Goal: Transaction & Acquisition: Purchase product/service

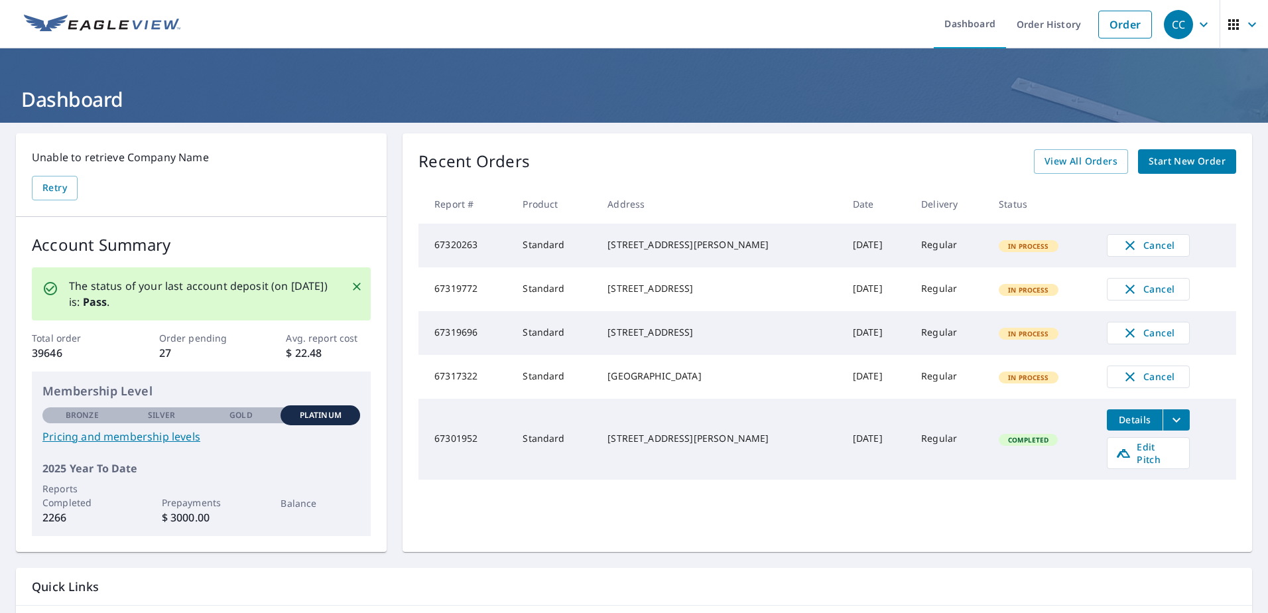
click at [1164, 162] on span "Start New Order" at bounding box center [1186, 161] width 77 height 17
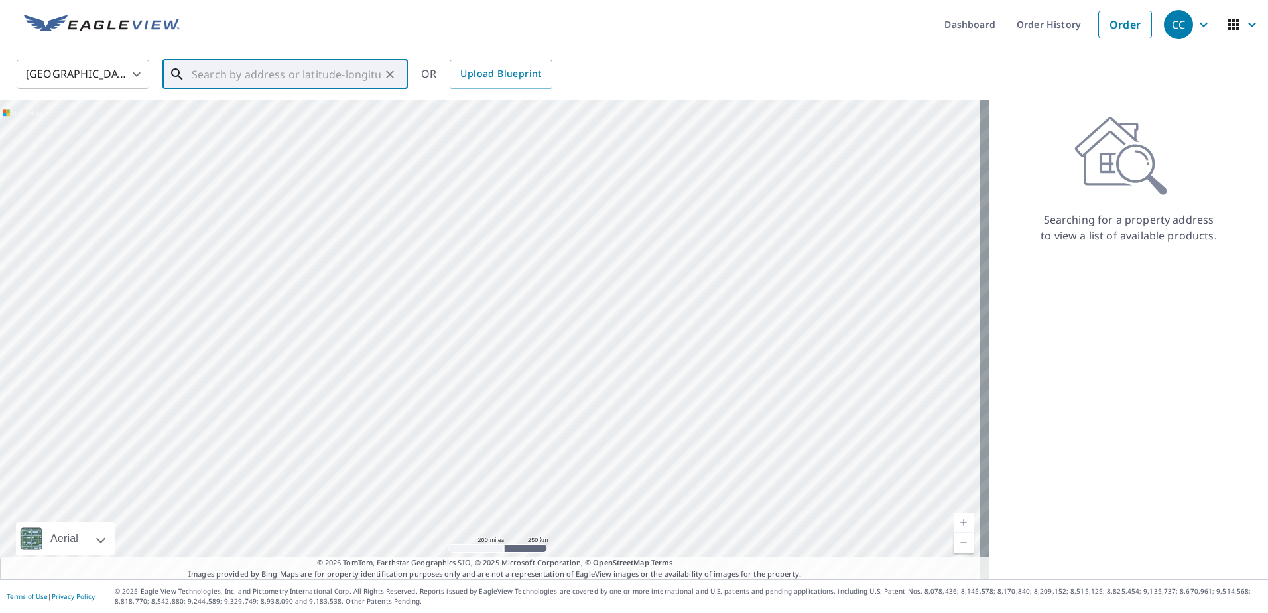
click at [243, 74] on input "text" at bounding box center [286, 74] width 189 height 37
paste input "[STREET_ADDRESS][PERSON_NAME]"
click at [233, 109] on span "[STREET_ADDRESS]" at bounding box center [293, 113] width 208 height 16
type input "[STREET_ADDRESS][PERSON_NAME]"
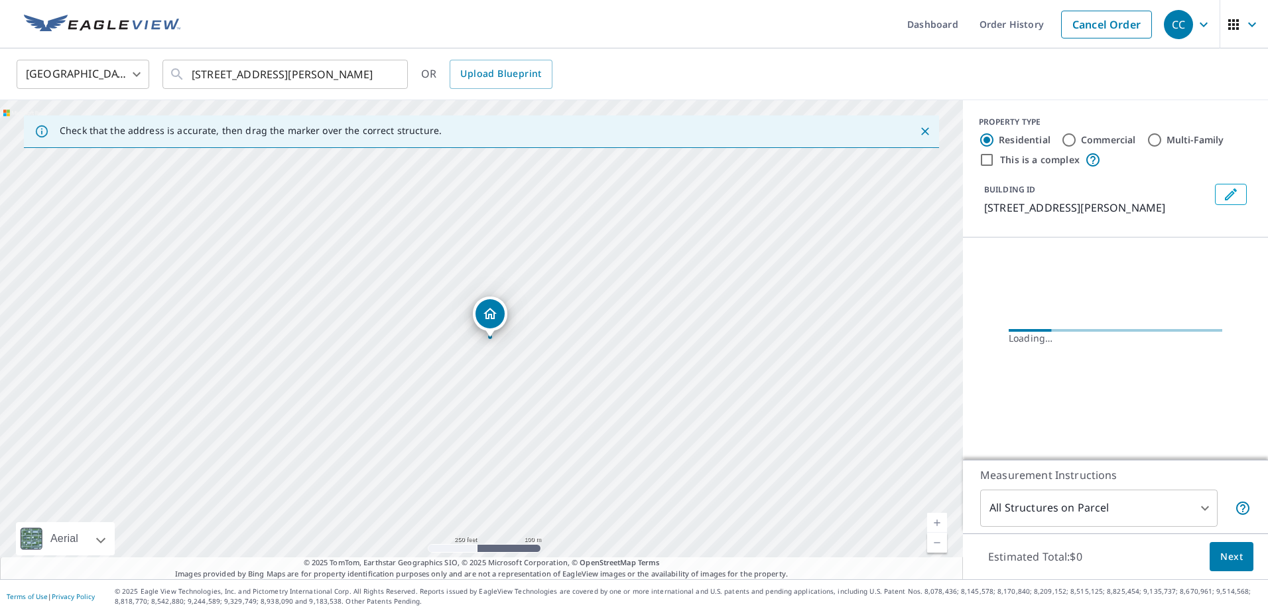
scroll to position [0, 0]
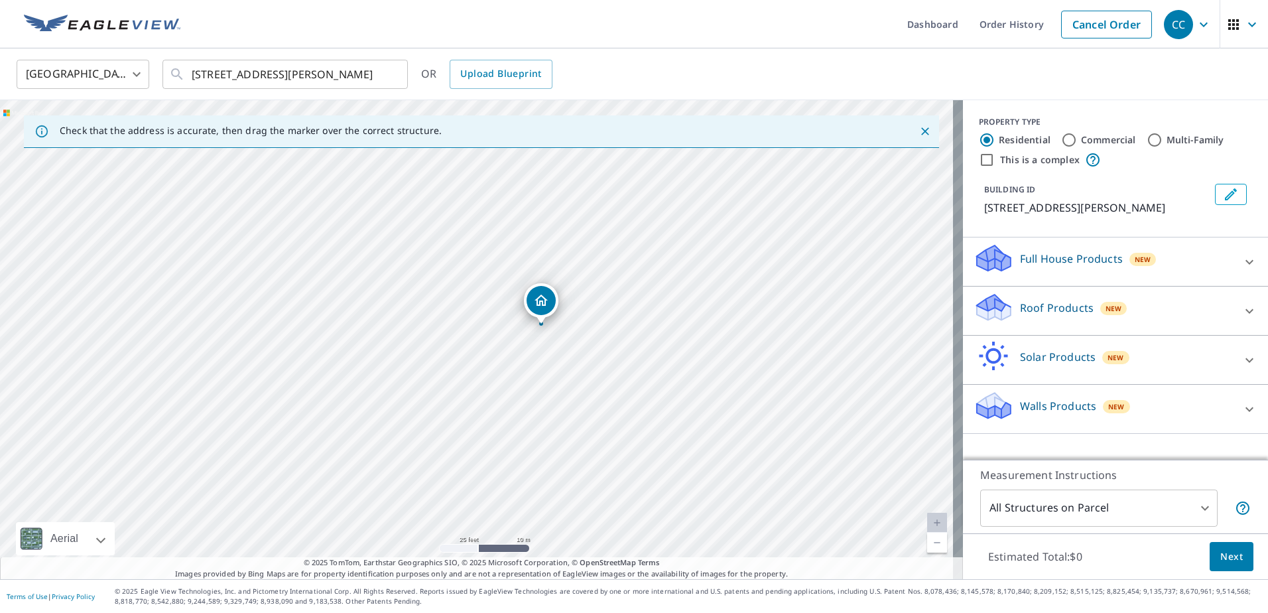
click at [1020, 316] on p "Roof Products" at bounding box center [1057, 308] width 74 height 16
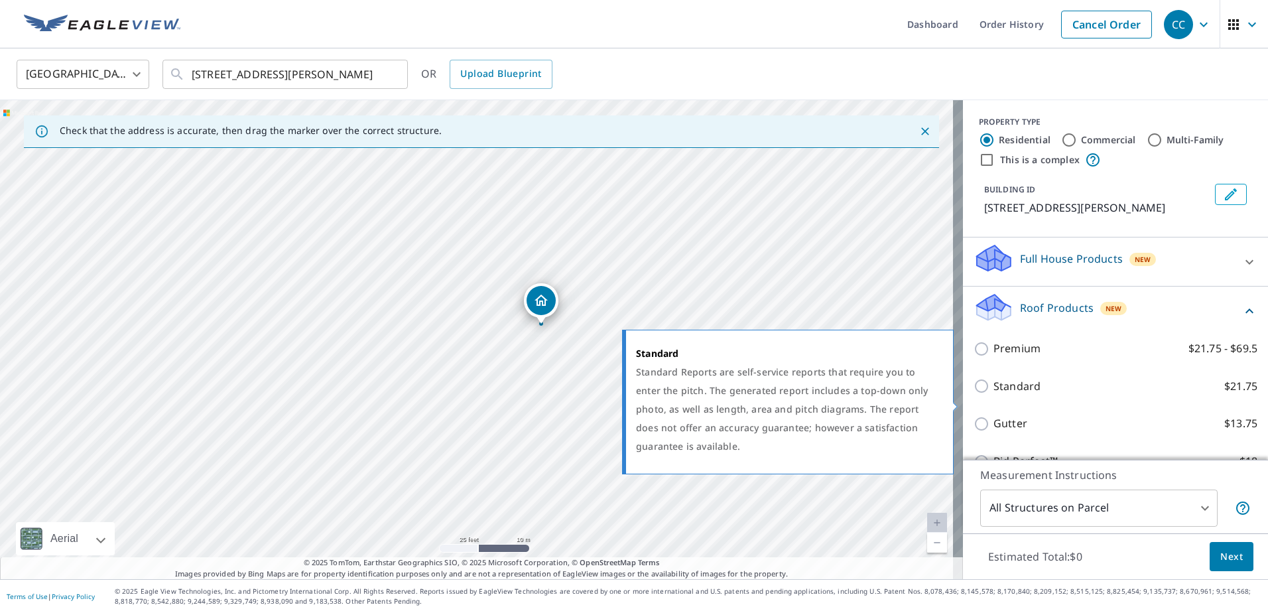
click at [978, 394] on input "Standard $21.75" at bounding box center [983, 386] width 20 height 16
checkbox input "true"
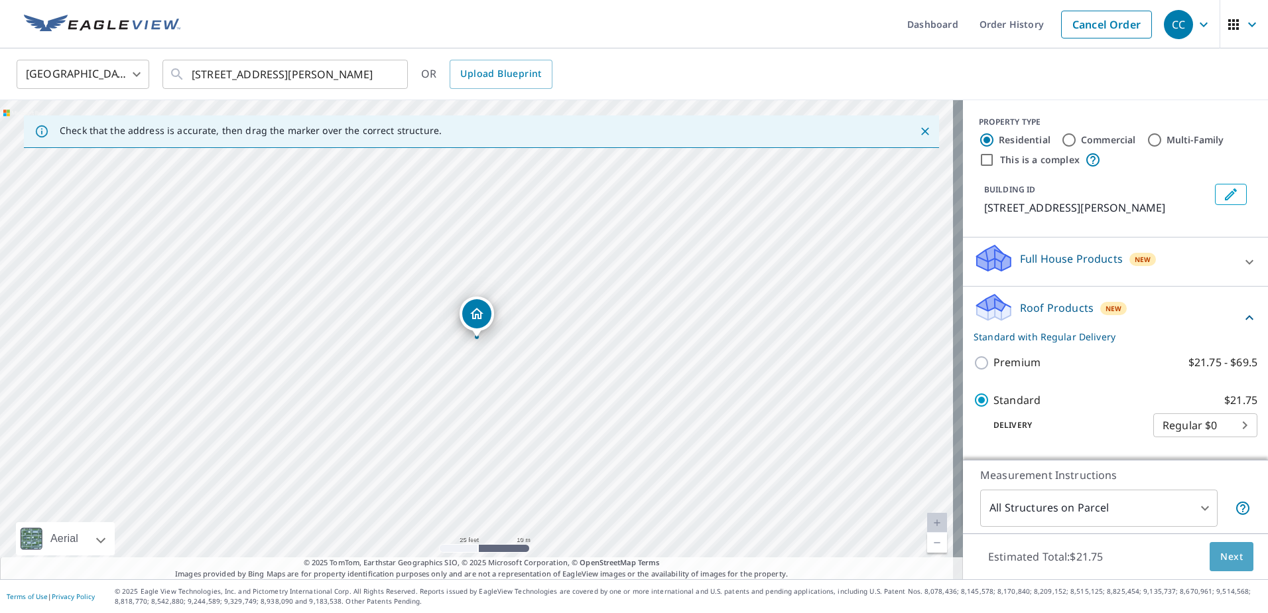
click at [1220, 551] on span "Next" at bounding box center [1231, 556] width 23 height 17
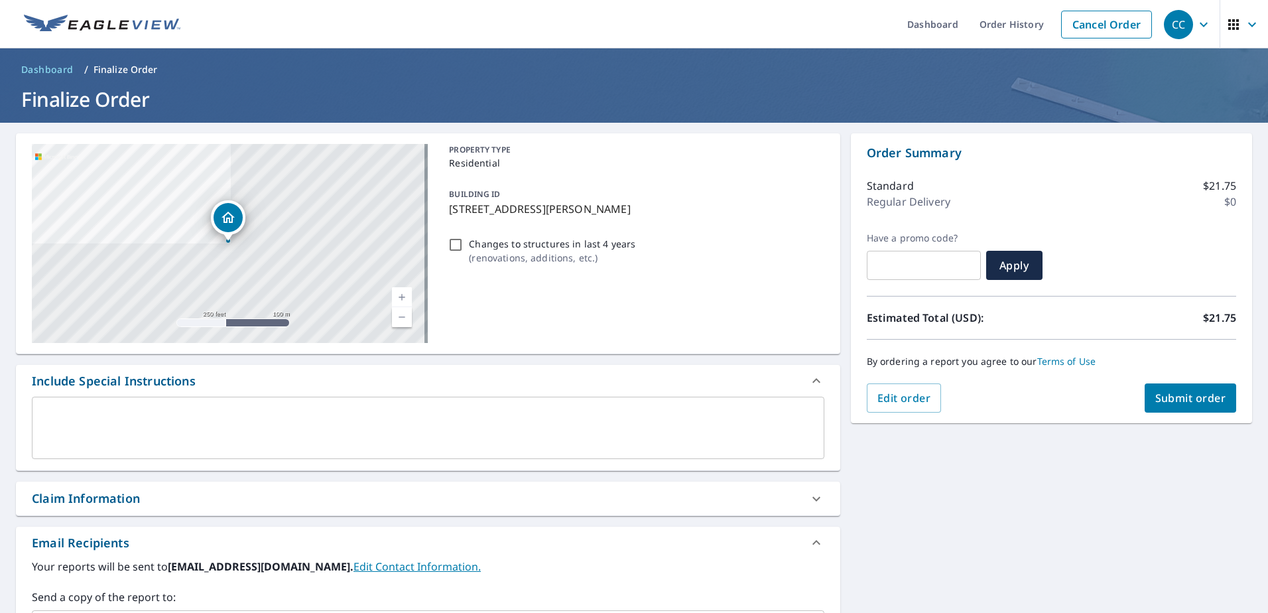
click at [123, 505] on div "Claim Information" at bounding box center [86, 498] width 108 height 18
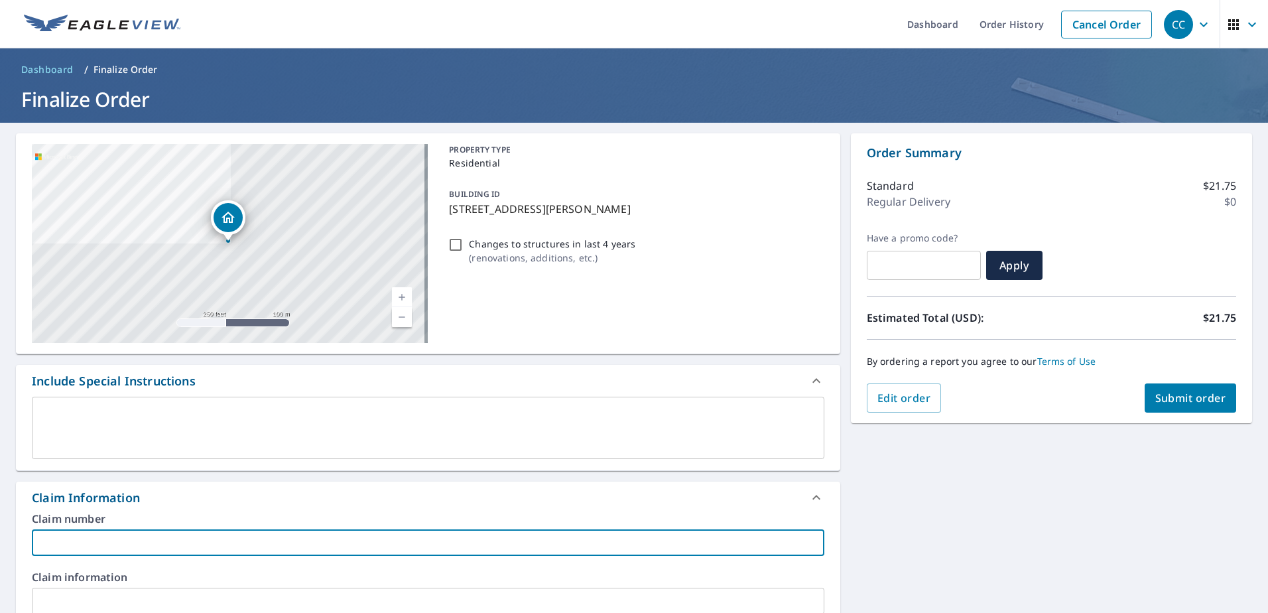
click at [107, 545] on input "text" at bounding box center [428, 542] width 792 height 27
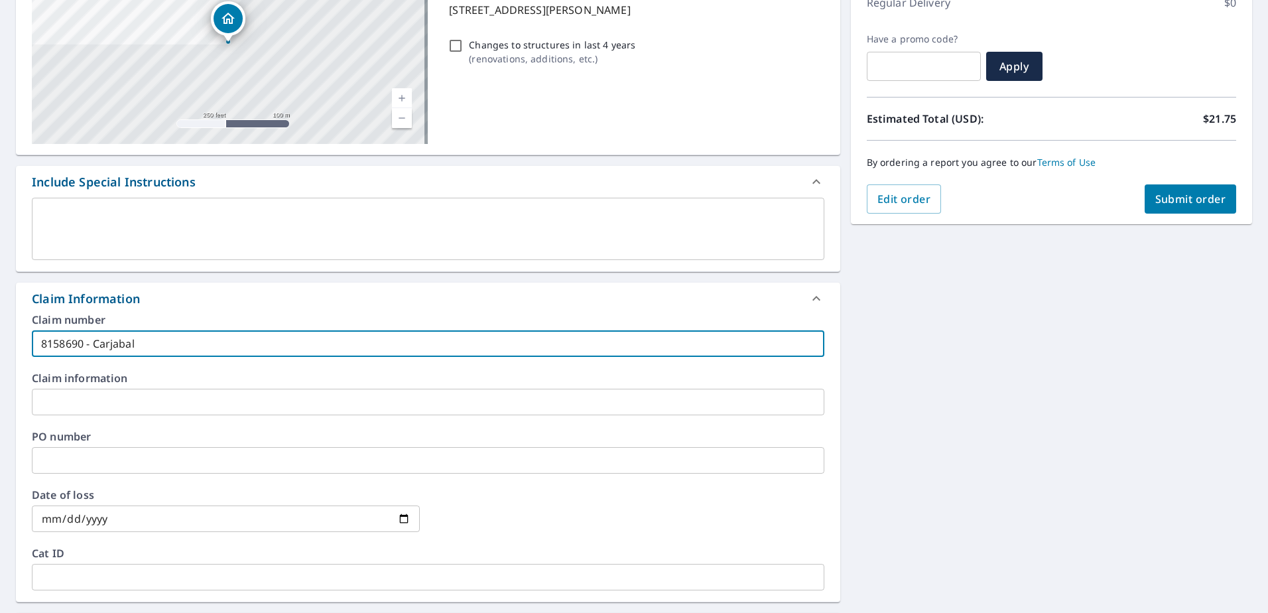
scroll to position [398, 0]
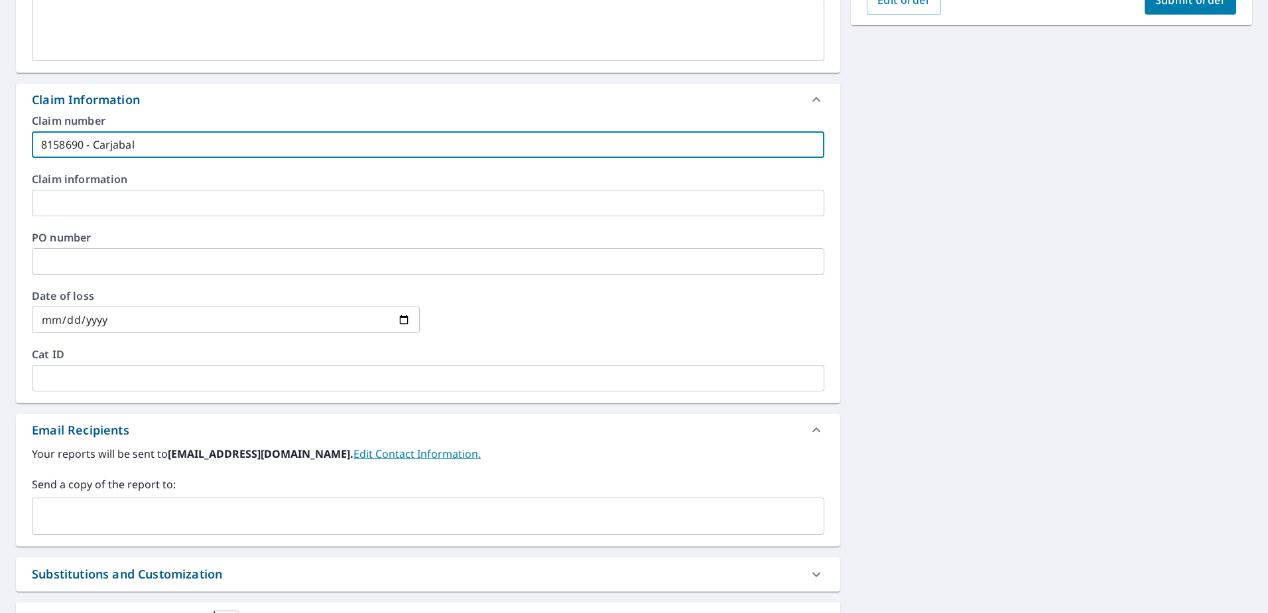
type input "8158690 - Carjabal"
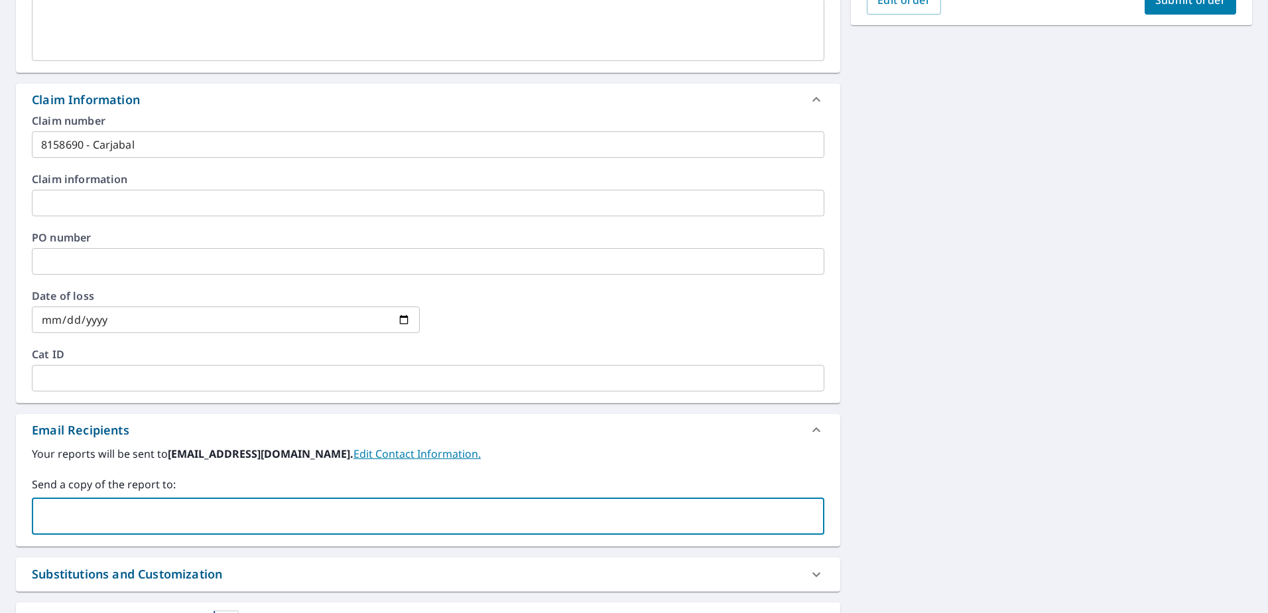
click at [154, 506] on input "text" at bounding box center [418, 515] width 760 height 25
type input "[EMAIL_ADDRESS][DOMAIN_NAME]"
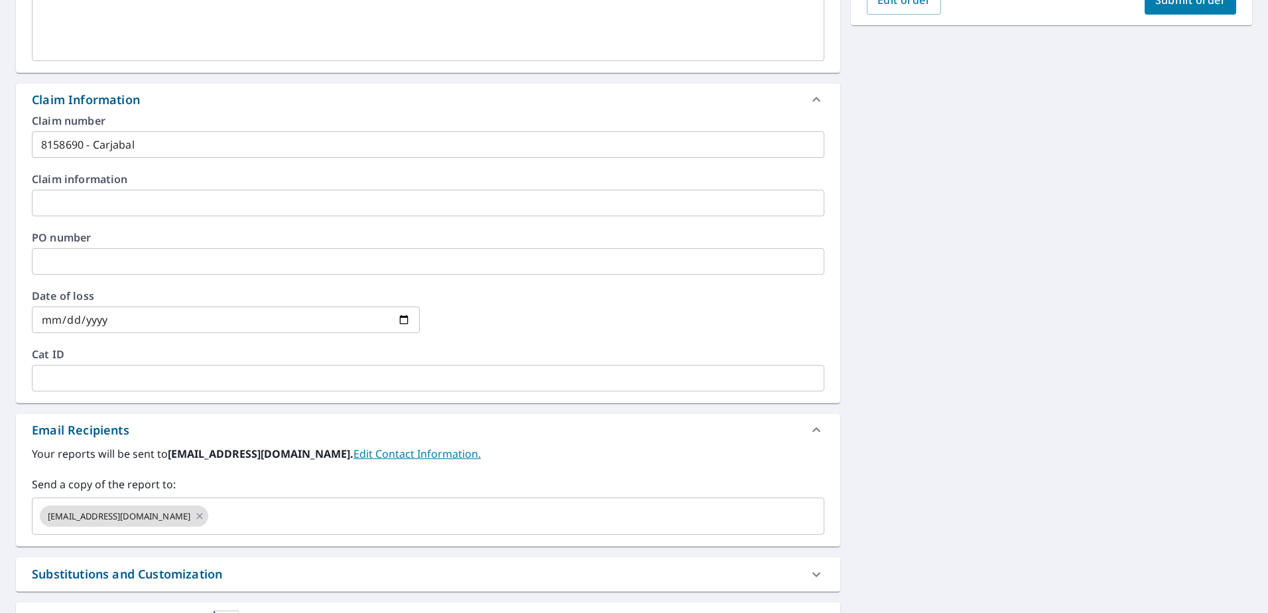
click at [1073, 159] on div "[STREET_ADDRESS][PERSON_NAME] Aerial Road A standard road map Aerial A detailed…" at bounding box center [634, 206] width 1268 height 963
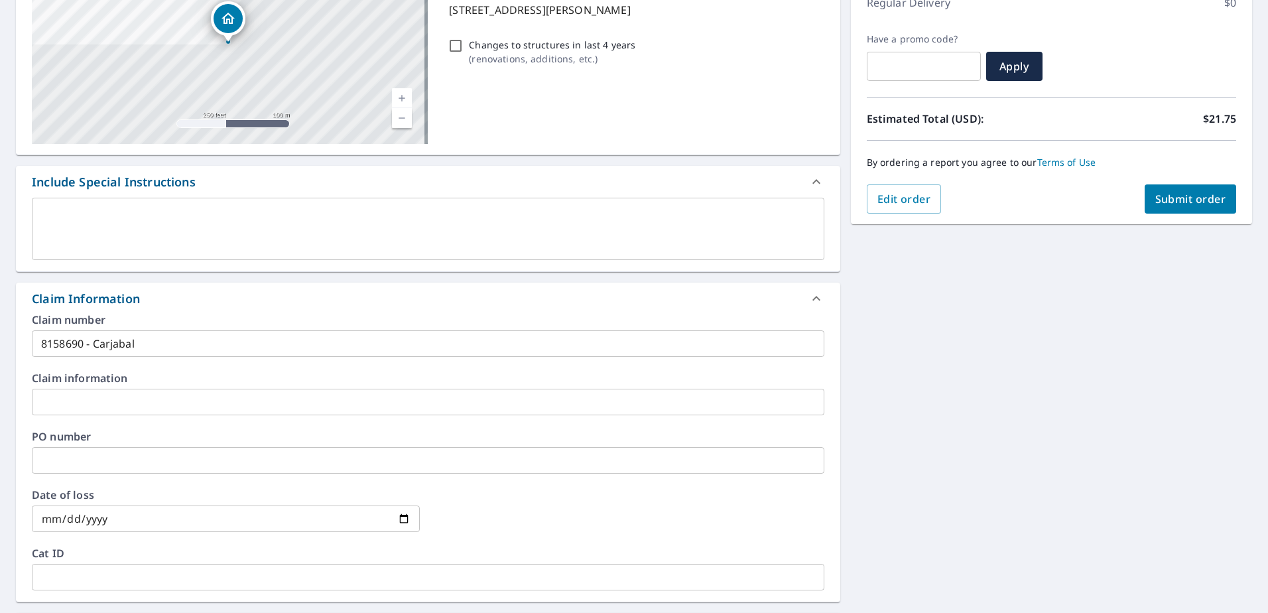
scroll to position [133, 0]
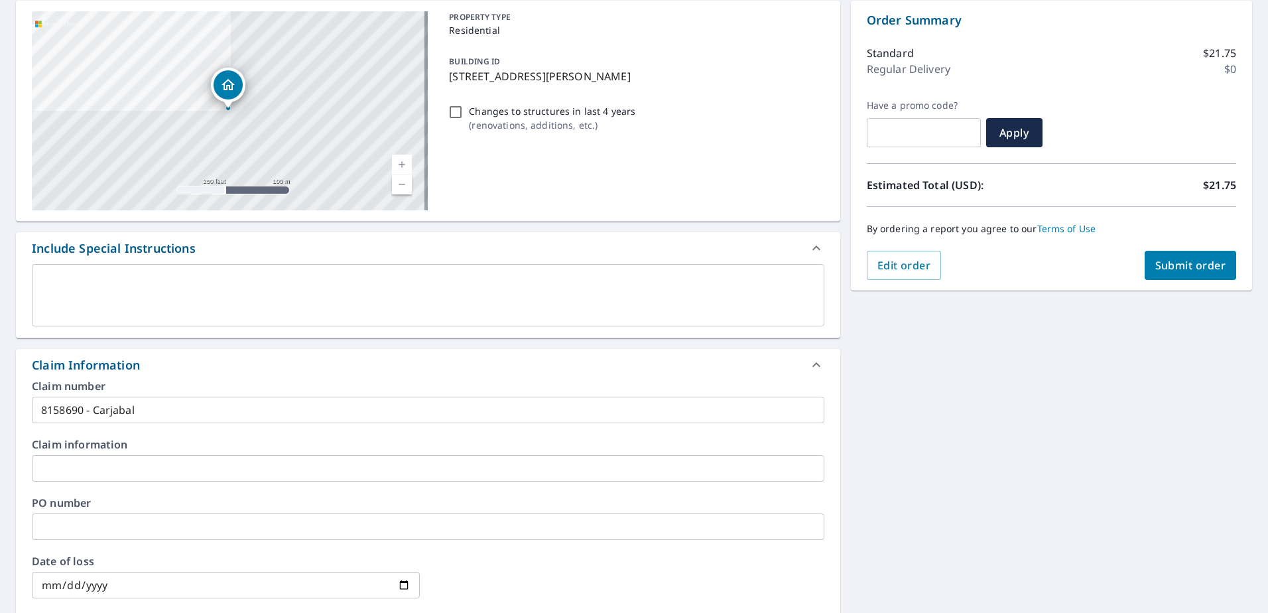
click at [1179, 269] on span "Submit order" at bounding box center [1190, 265] width 71 height 15
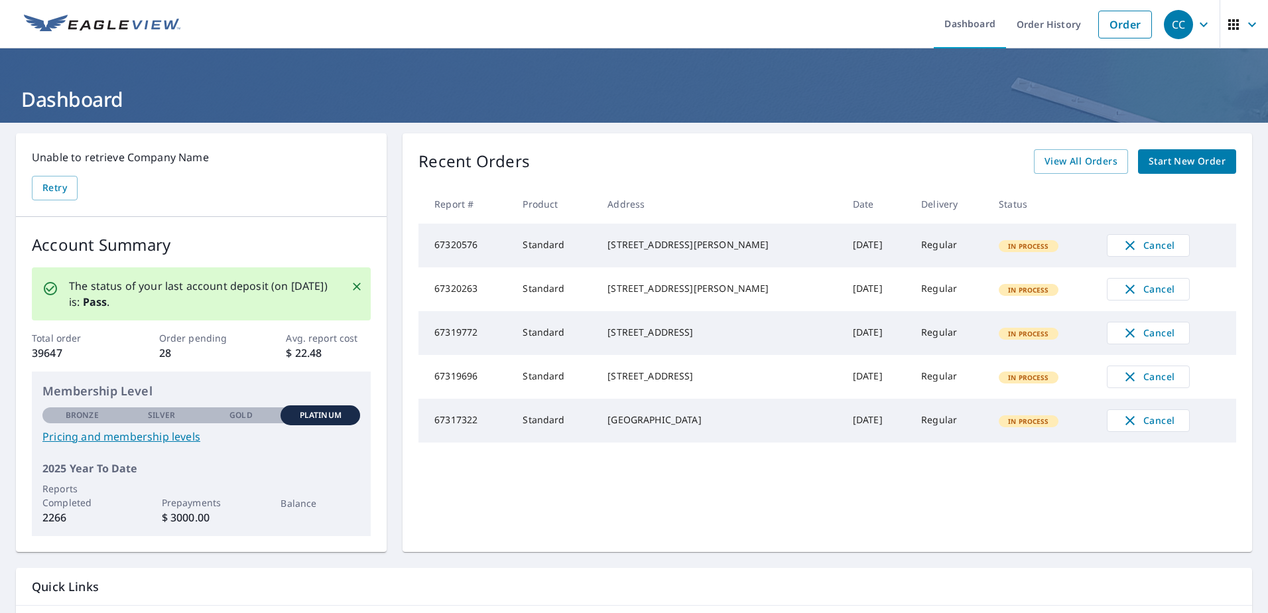
click at [1178, 156] on span "Start New Order" at bounding box center [1186, 161] width 77 height 17
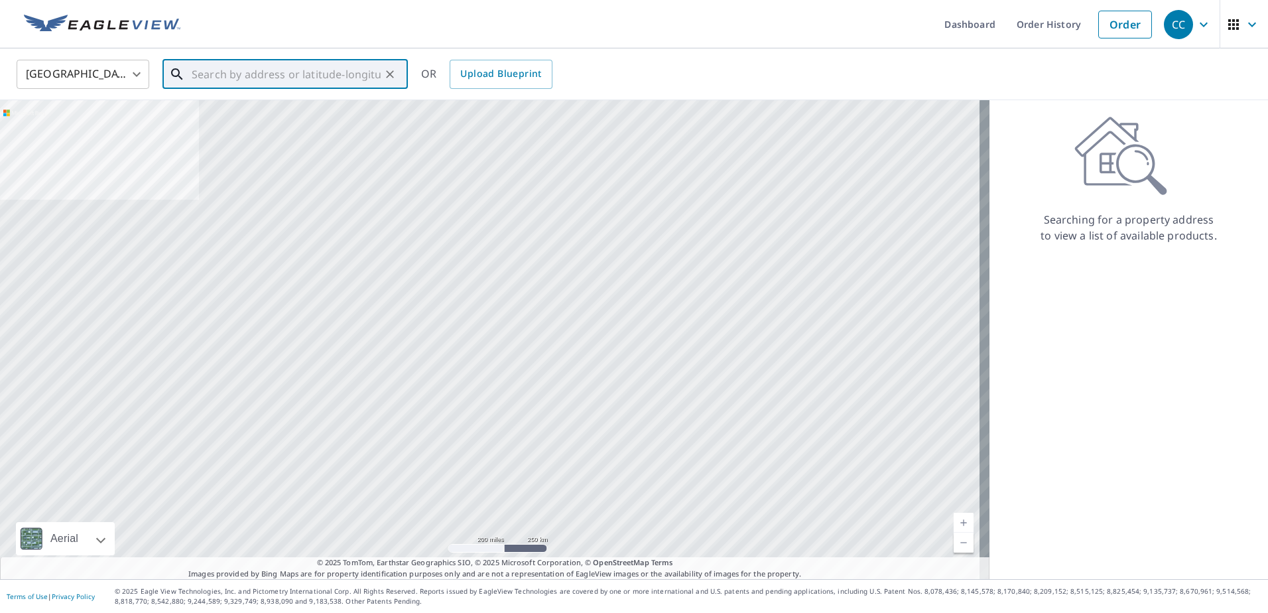
click at [339, 68] on input "text" at bounding box center [286, 74] width 189 height 37
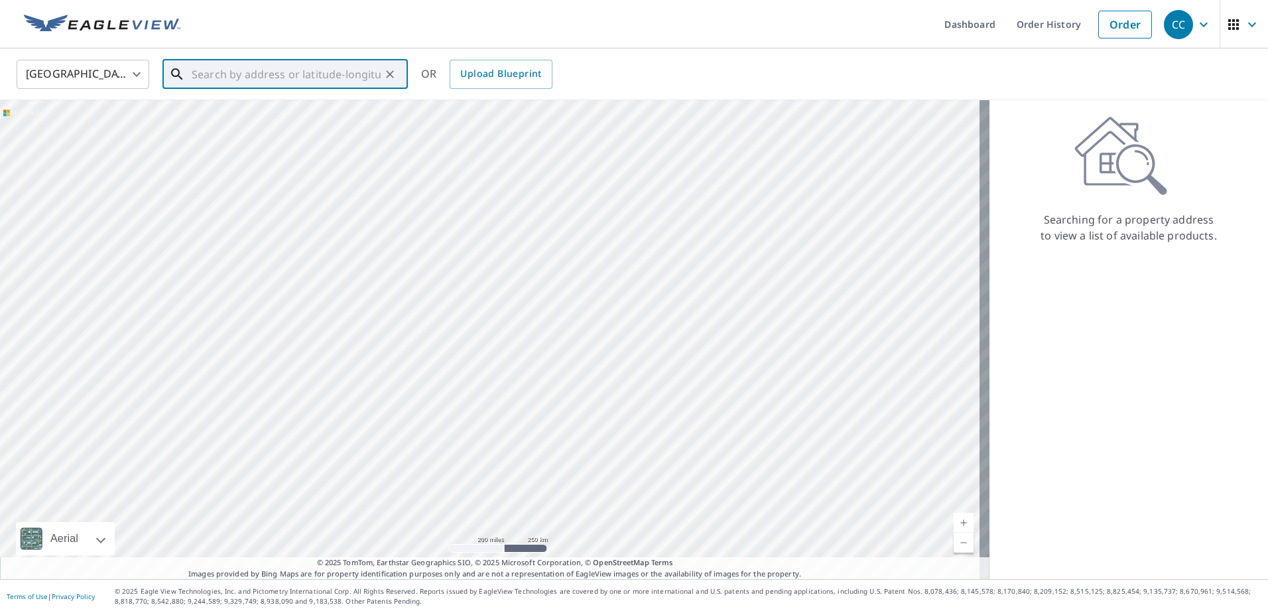
paste input "1214 East Getty Lane Hernando, FL 34442"
click at [274, 113] on span "1214 E Getty Ln" at bounding box center [293, 113] width 208 height 16
type input "1214 E Getty Ln Hernando, FL 34442"
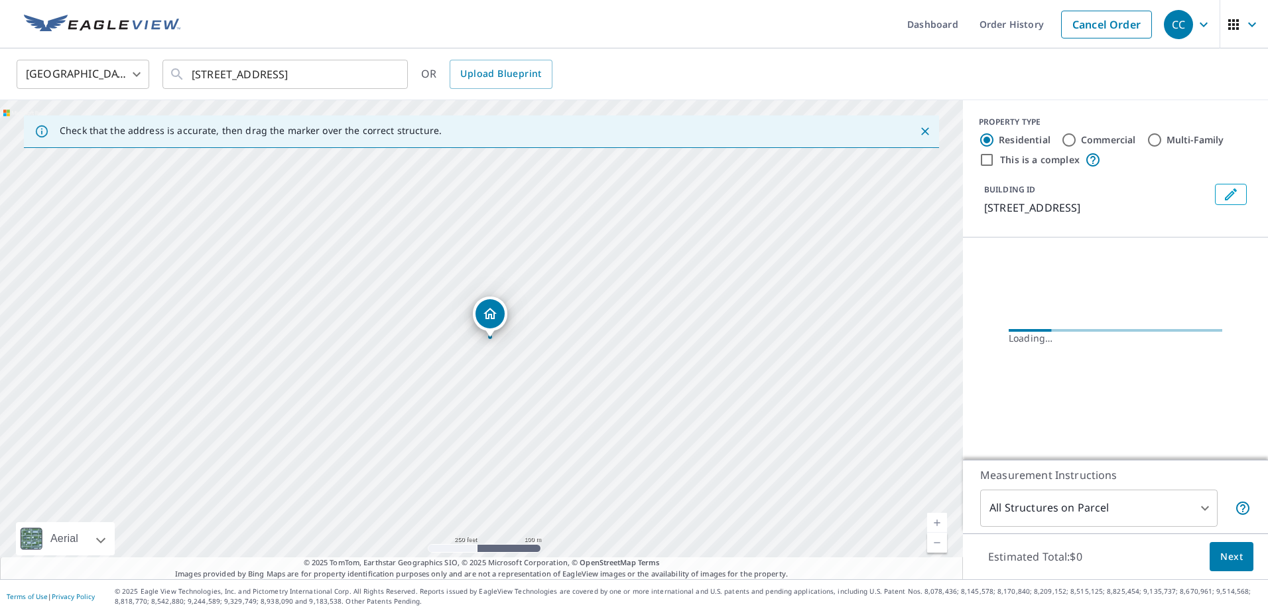
scroll to position [0, 0]
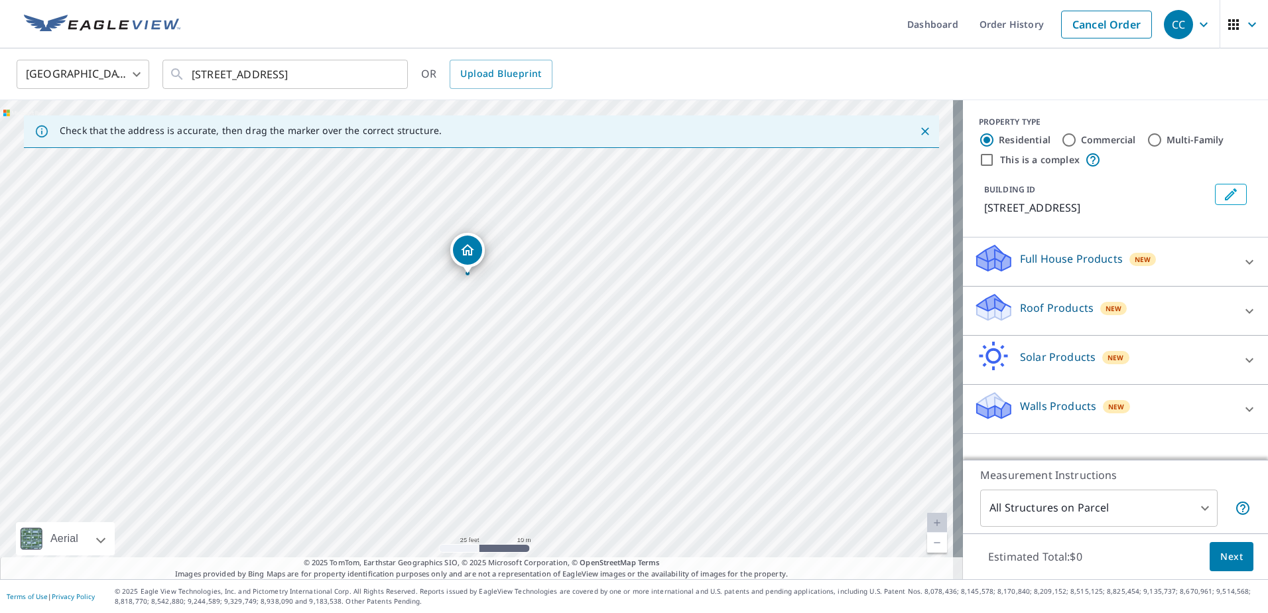
drag, startPoint x: 1050, startPoint y: 310, endPoint x: 1046, endPoint y: 317, distance: 8.6
click at [1050, 310] on p "Roof Products" at bounding box center [1057, 308] width 74 height 16
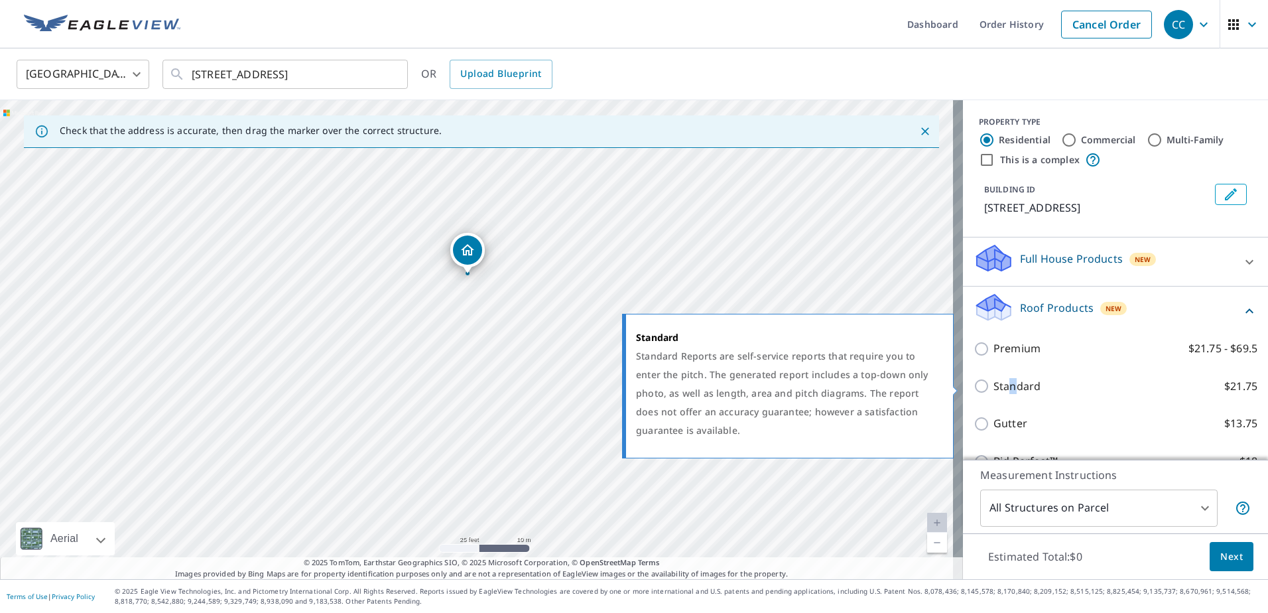
click at [1002, 387] on p "Standard" at bounding box center [1016, 386] width 47 height 17
drag, startPoint x: 1002, startPoint y: 387, endPoint x: 971, endPoint y: 398, distance: 33.1
click at [973, 385] on input "Standard $21.75" at bounding box center [983, 386] width 20 height 16
checkbox input "true"
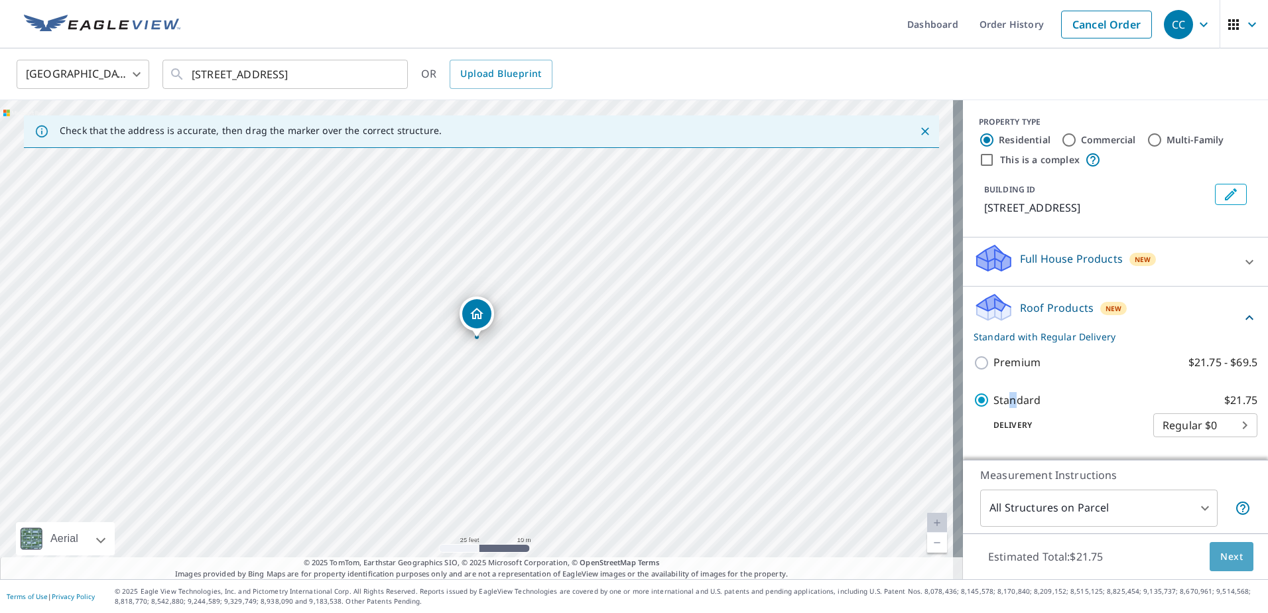
click at [1237, 558] on button "Next" at bounding box center [1231, 557] width 44 height 30
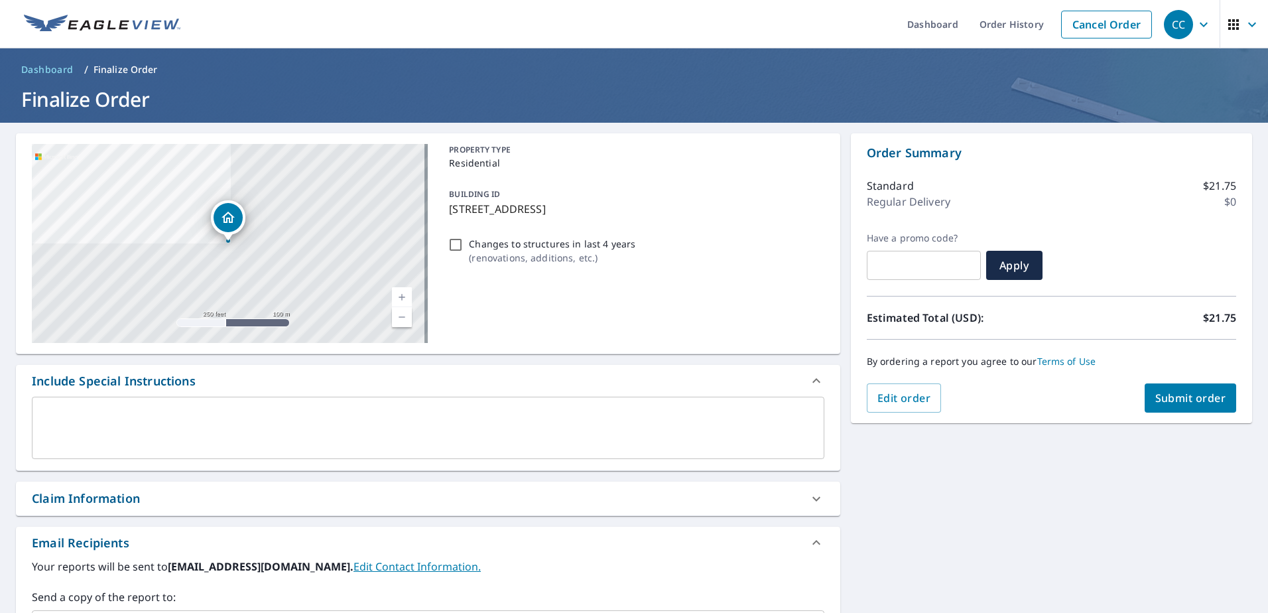
click at [122, 503] on div "Claim Information" at bounding box center [86, 498] width 108 height 18
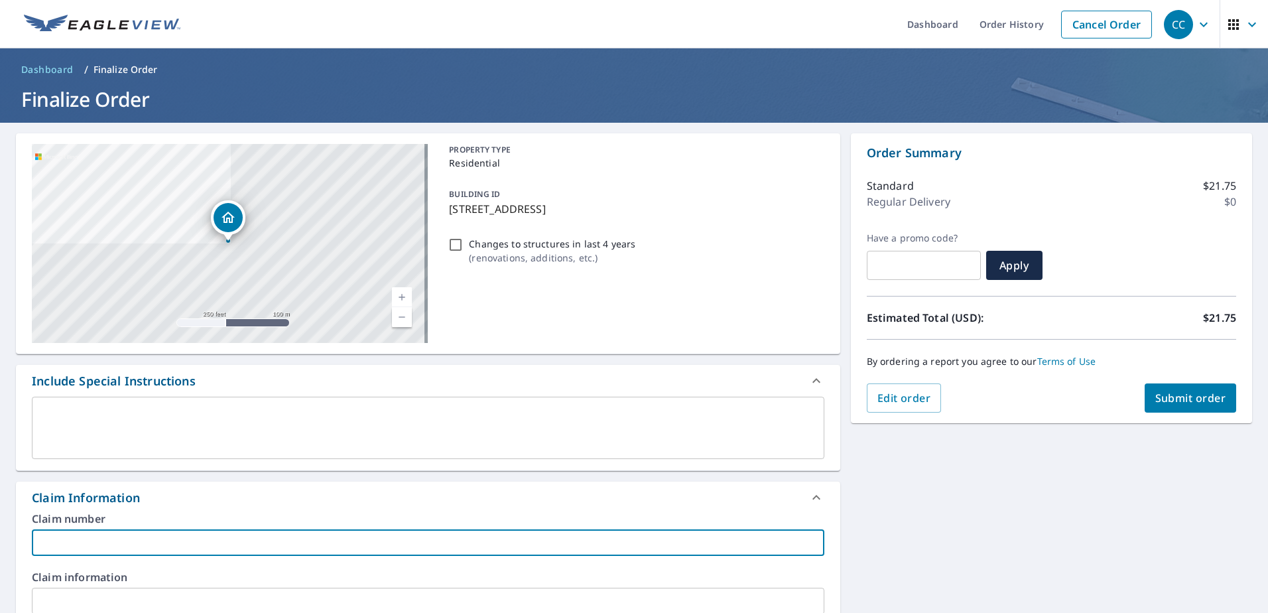
click at [97, 547] on input "text" at bounding box center [428, 542] width 792 height 27
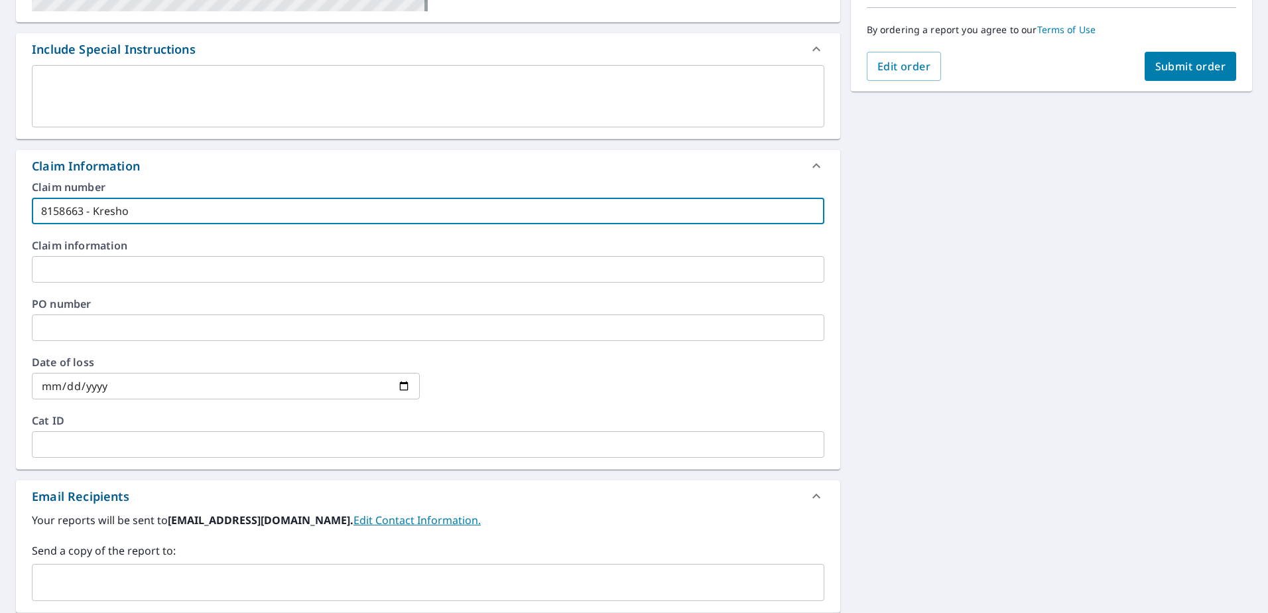
scroll to position [398, 0]
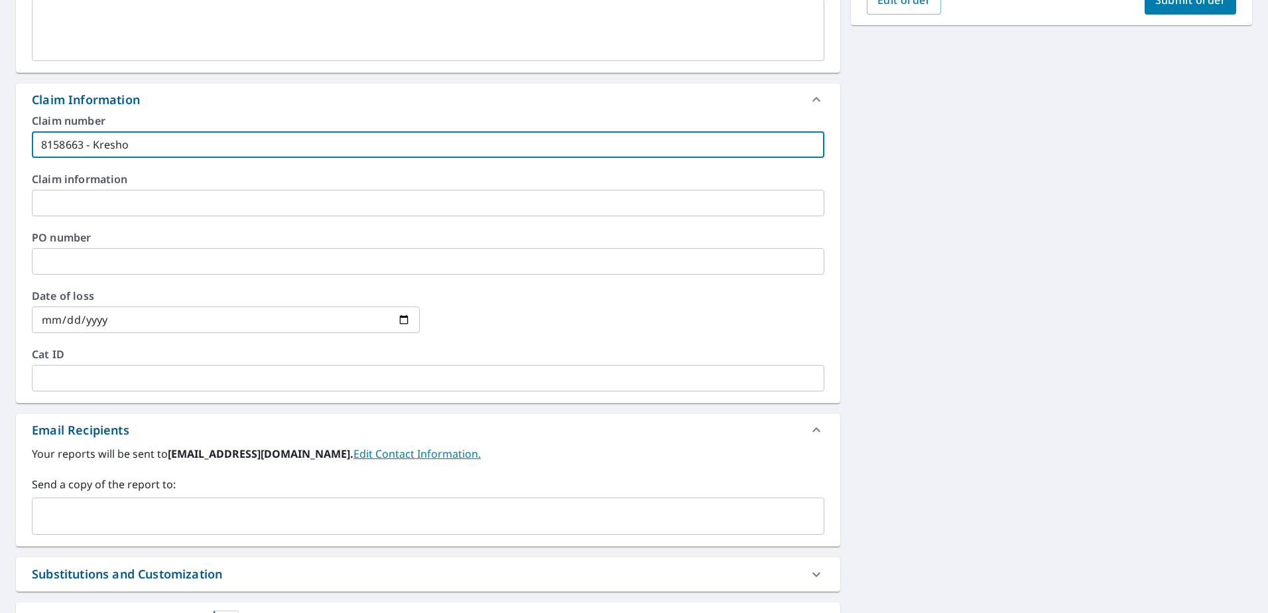
type input "8158663 - Kresho"
click at [127, 516] on input "text" at bounding box center [418, 515] width 760 height 25
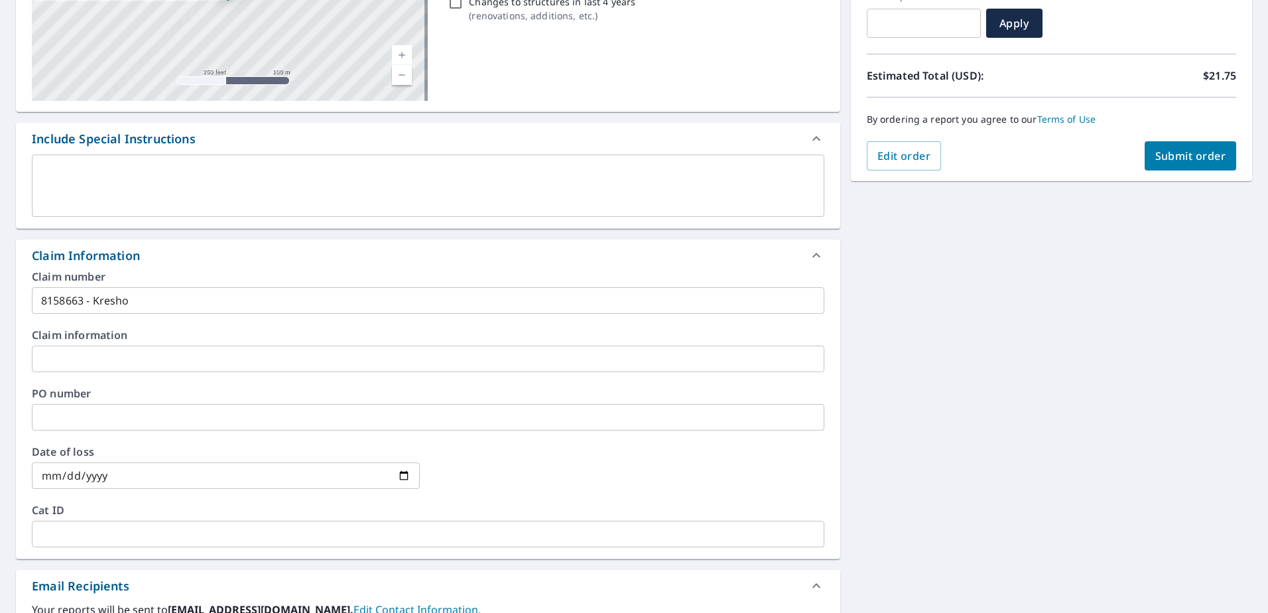
scroll to position [176, 0]
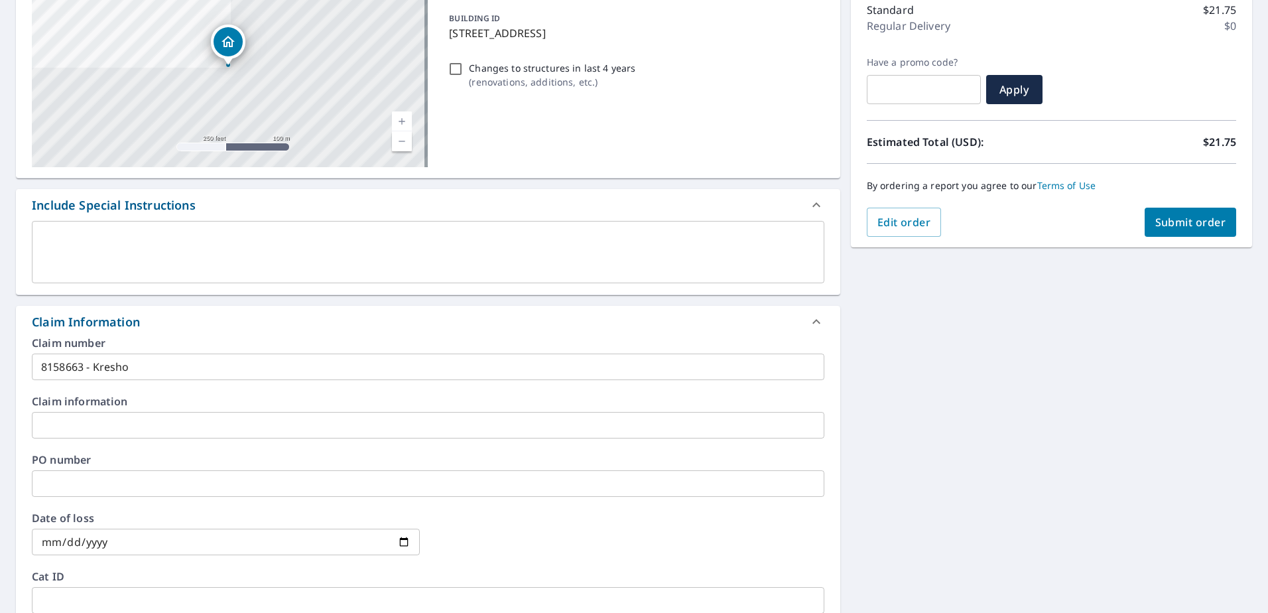
type input "[EMAIL_ADDRESS][DOMAIN_NAME]"
click at [1155, 219] on span "Submit order" at bounding box center [1190, 222] width 71 height 15
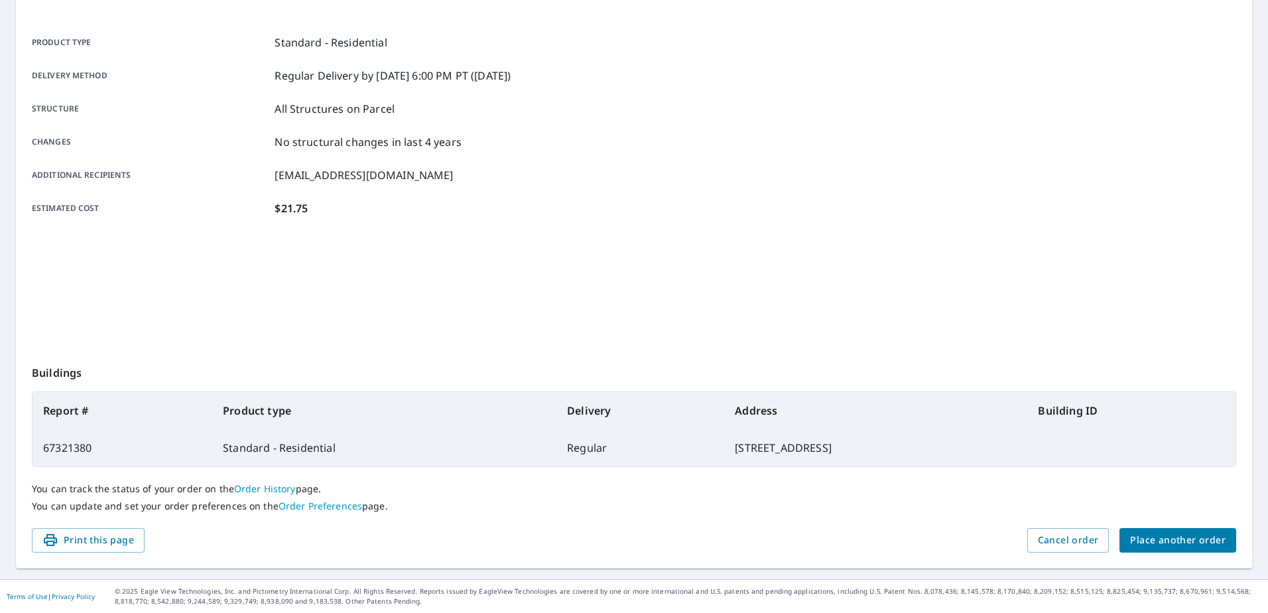
scroll to position [168, 0]
